Goal: Feedback & Contribution: Leave review/rating

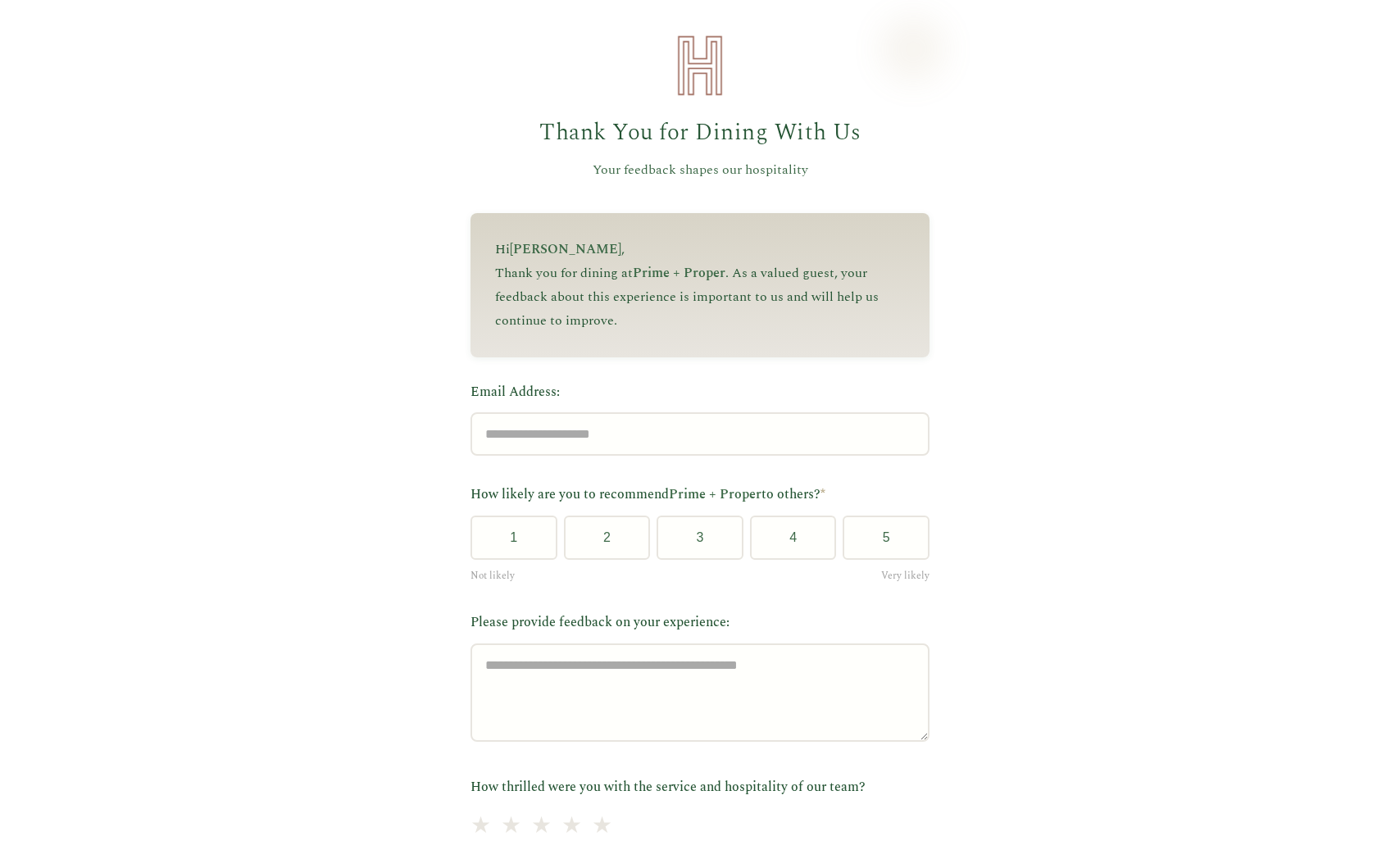
click at [702, 279] on span "Prime + Proper" at bounding box center [680, 273] width 93 height 20
click at [700, 452] on input "Email Address:" at bounding box center [700, 434] width 459 height 44
click at [744, 349] on div "Hi [PERSON_NAME] , Thank you for dining at Prime + Proper . As a valued guest, …" at bounding box center [700, 284] width 459 height 143
click at [708, 280] on span "Prime + Proper" at bounding box center [680, 273] width 93 height 20
click at [699, 301] on p "Thank you for dining at Prime + Proper . As a valued guest, your feedback about…" at bounding box center [700, 297] width 409 height 70
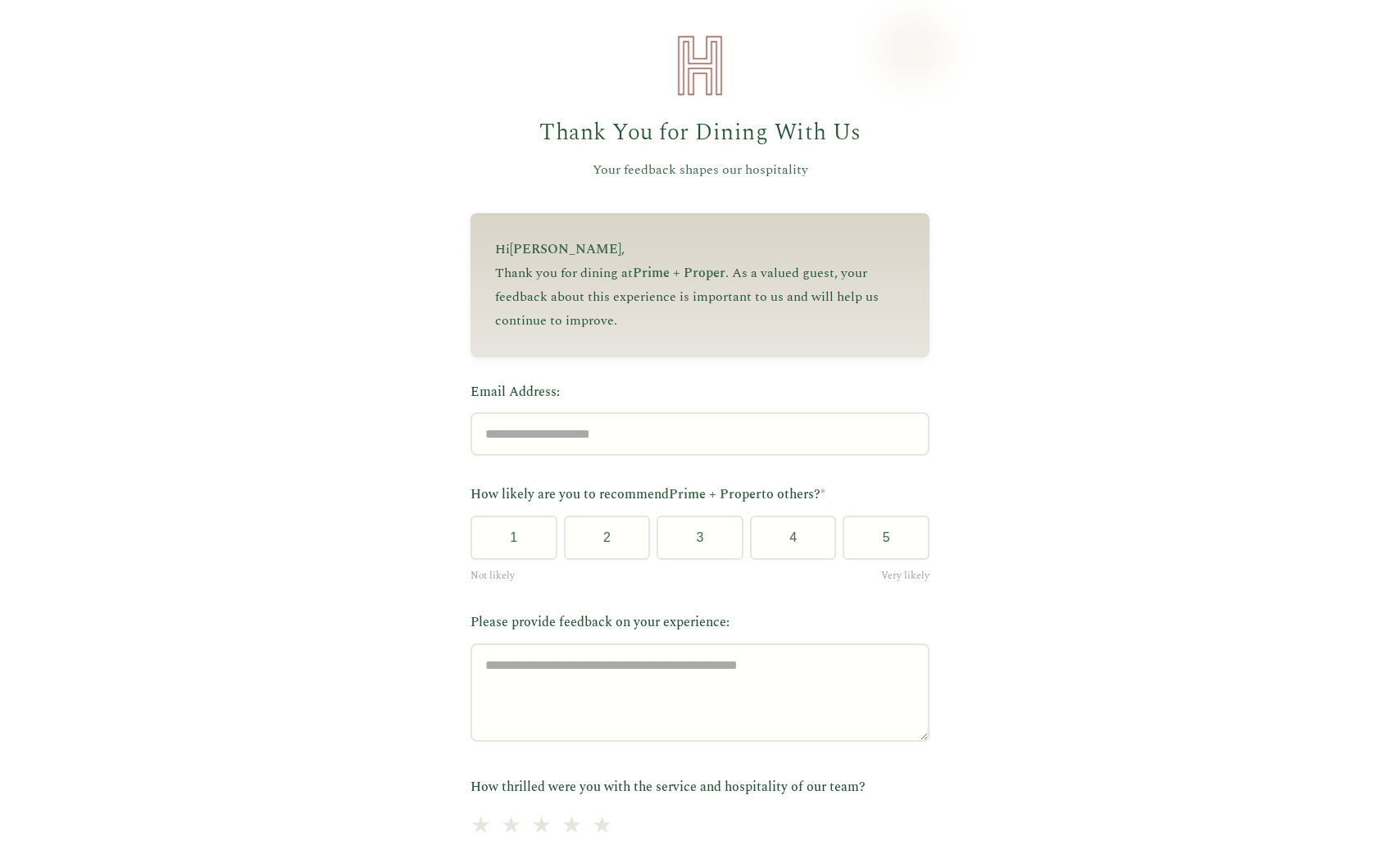
click at [699, 301] on p "Thank you for dining at Prime + Proper . As a valued guest, your feedback about…" at bounding box center [700, 297] width 409 height 70
click at [682, 296] on p "Thank you for dining at Prime + Proper . As a valued guest, your feedback about…" at bounding box center [700, 297] width 409 height 70
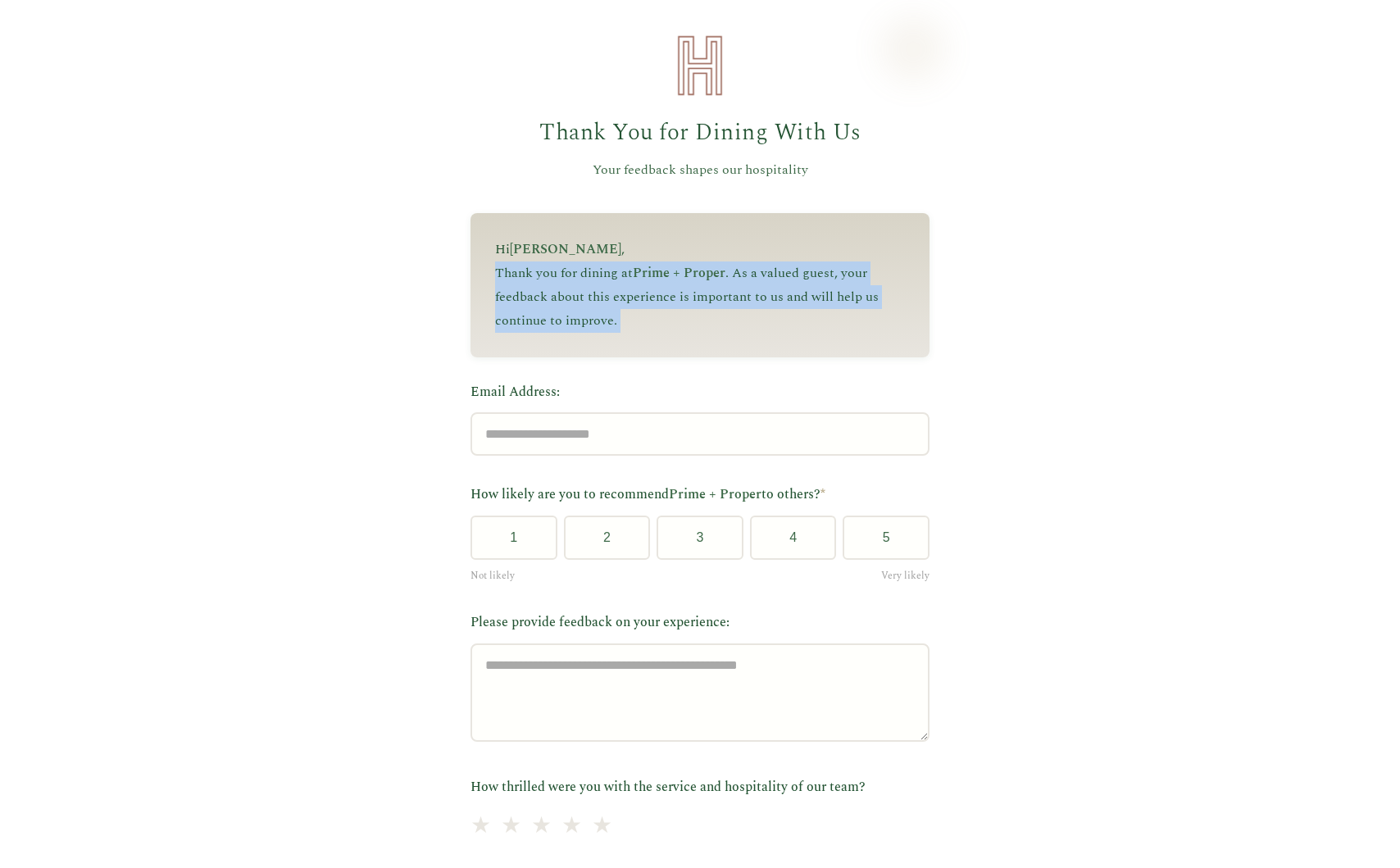
click at [701, 302] on p "Thank you for dining at Prime + Proper . As a valued guest, your feedback about…" at bounding box center [700, 297] width 409 height 70
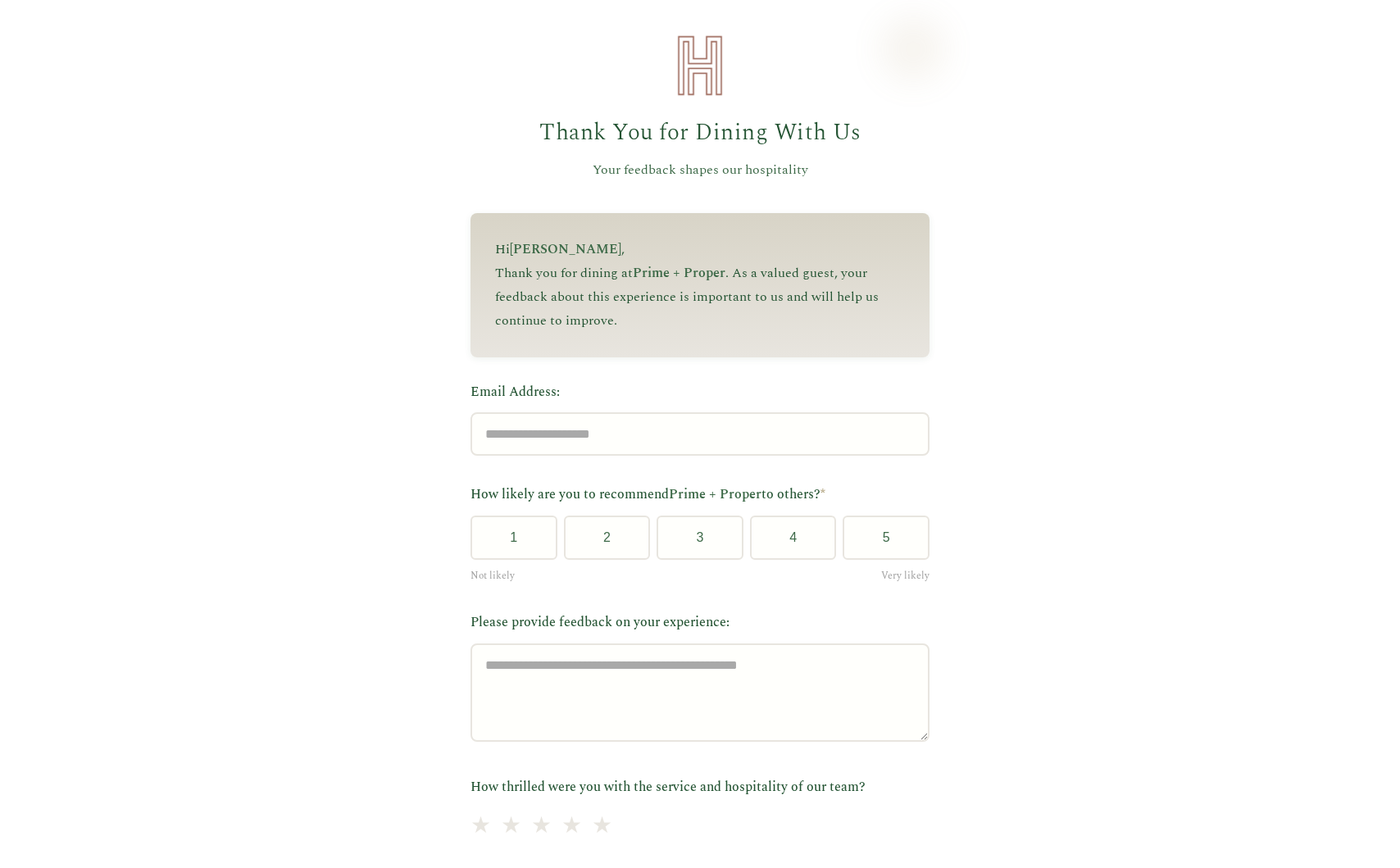
click at [705, 268] on span "Prime + Proper" at bounding box center [680, 273] width 93 height 20
click at [682, 297] on p "Thank you for dining at Prime + Proper . As a valued guest, your feedback about…" at bounding box center [700, 297] width 409 height 70
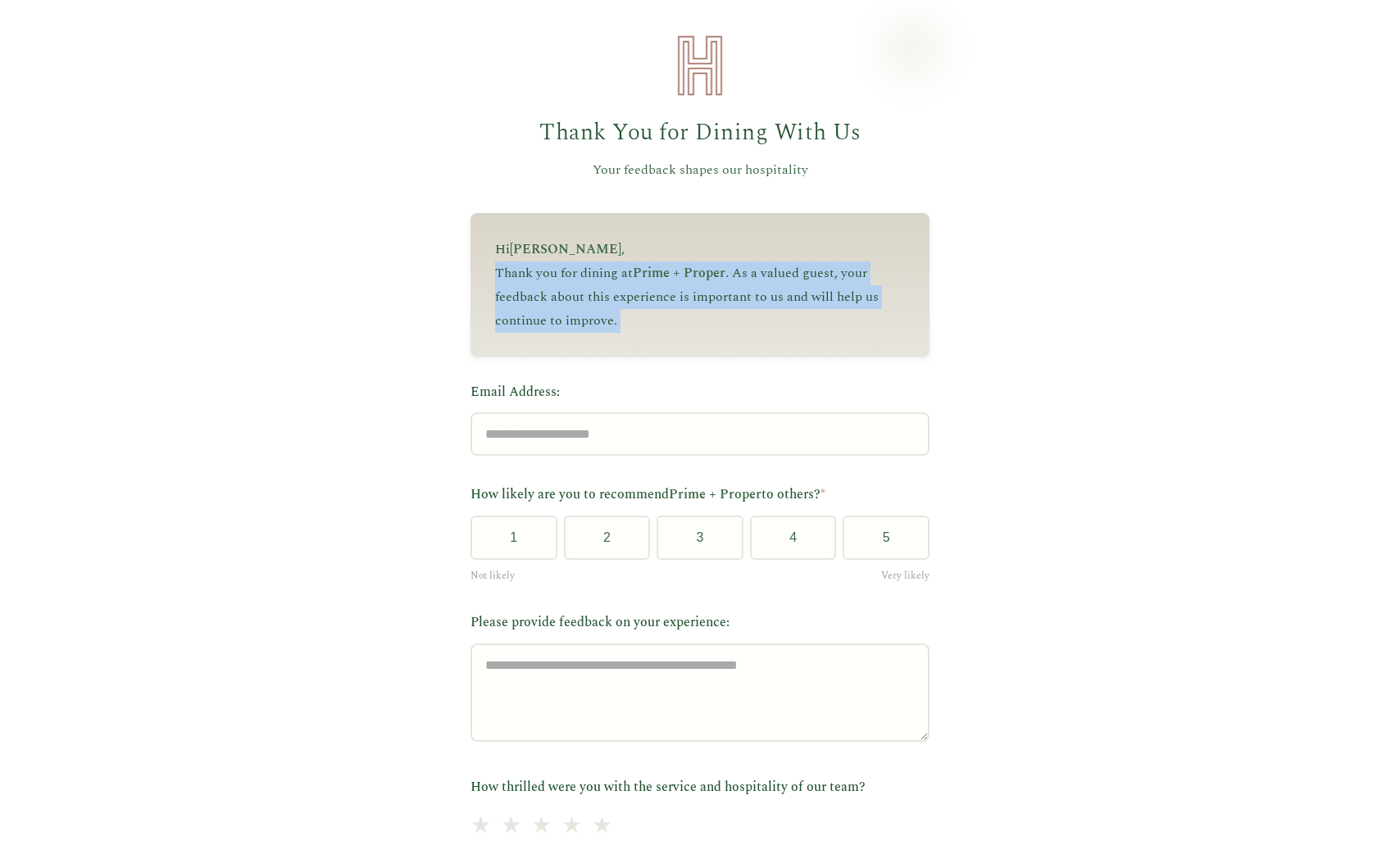
click at [682, 297] on p "Thank you for dining at Prime + Proper . As a valued guest, your feedback about…" at bounding box center [700, 297] width 409 height 70
click at [691, 303] on p "Thank you for dining at Prime + Proper . As a valued guest, your feedback about…" at bounding box center [700, 297] width 409 height 70
